Goal: Information Seeking & Learning: Learn about a topic

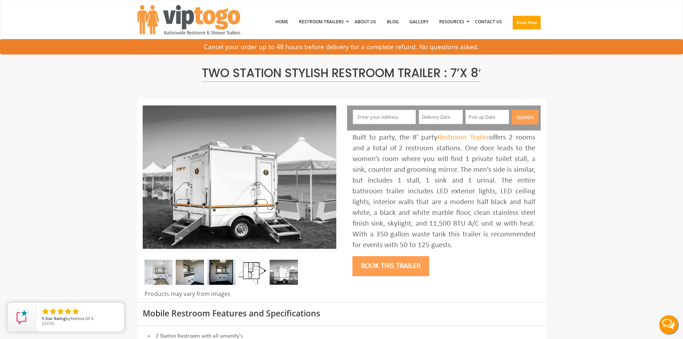
click at [190, 274] on img at bounding box center [190, 272] width 28 height 25
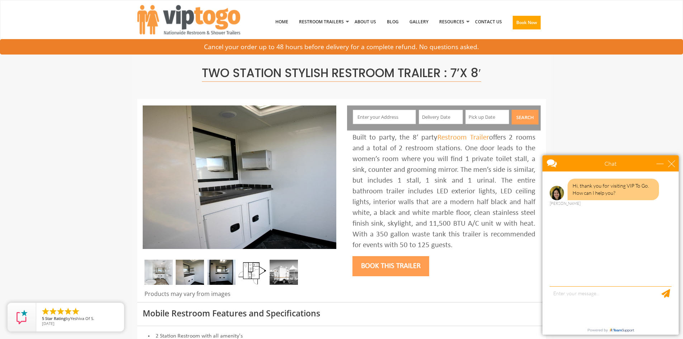
click at [211, 273] on img at bounding box center [221, 272] width 28 height 25
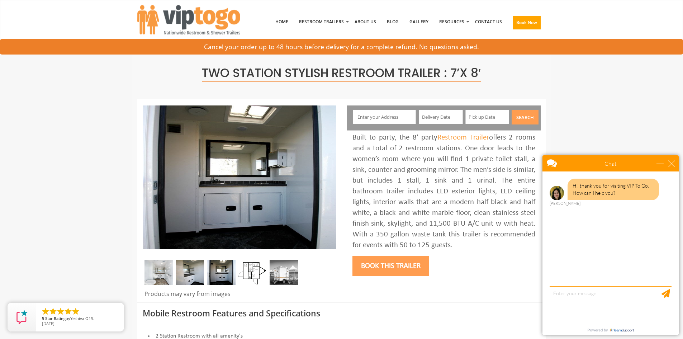
click at [242, 277] on img at bounding box center [252, 272] width 28 height 25
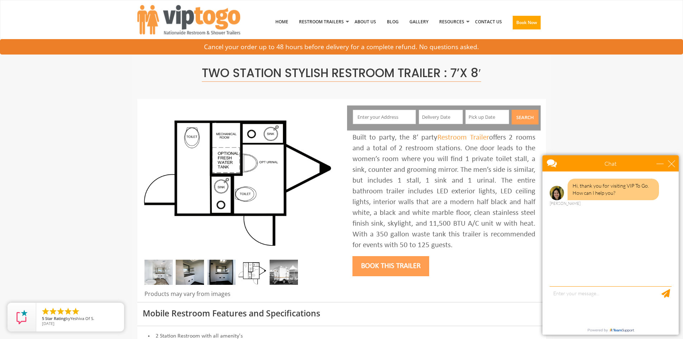
click at [286, 276] on img at bounding box center [284, 272] width 28 height 25
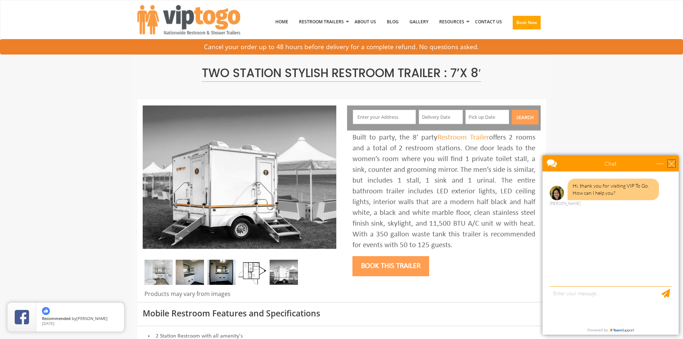
click at [671, 163] on div "close" at bounding box center [671, 163] width 7 height 7
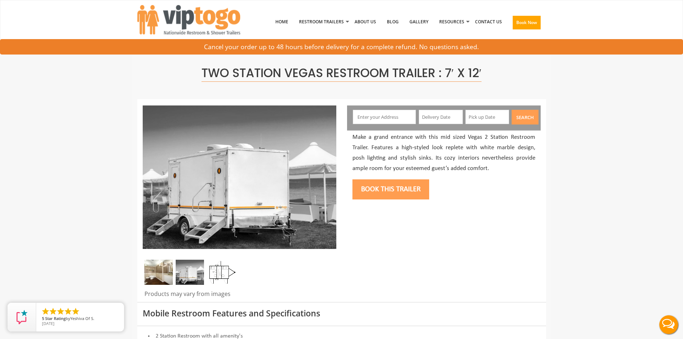
click at [161, 278] on img at bounding box center [158, 272] width 28 height 25
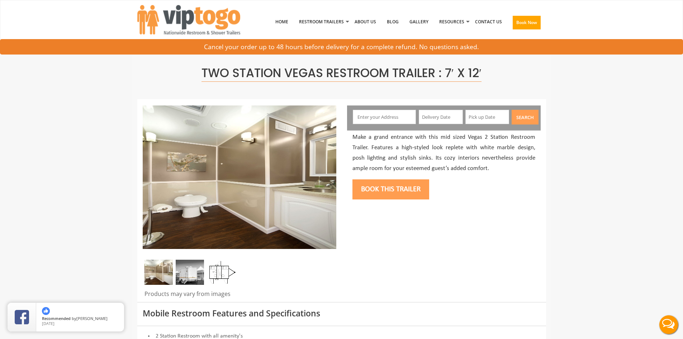
click at [190, 276] on img at bounding box center [190, 272] width 28 height 25
